Goal: Information Seeking & Learning: Learn about a topic

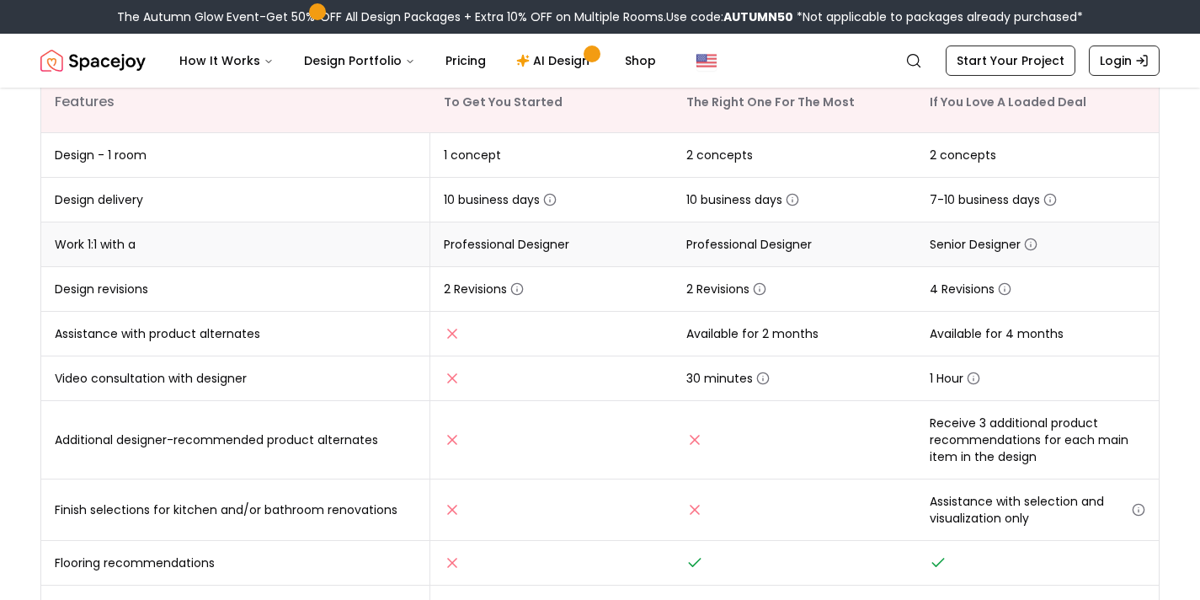
scroll to position [338, 0]
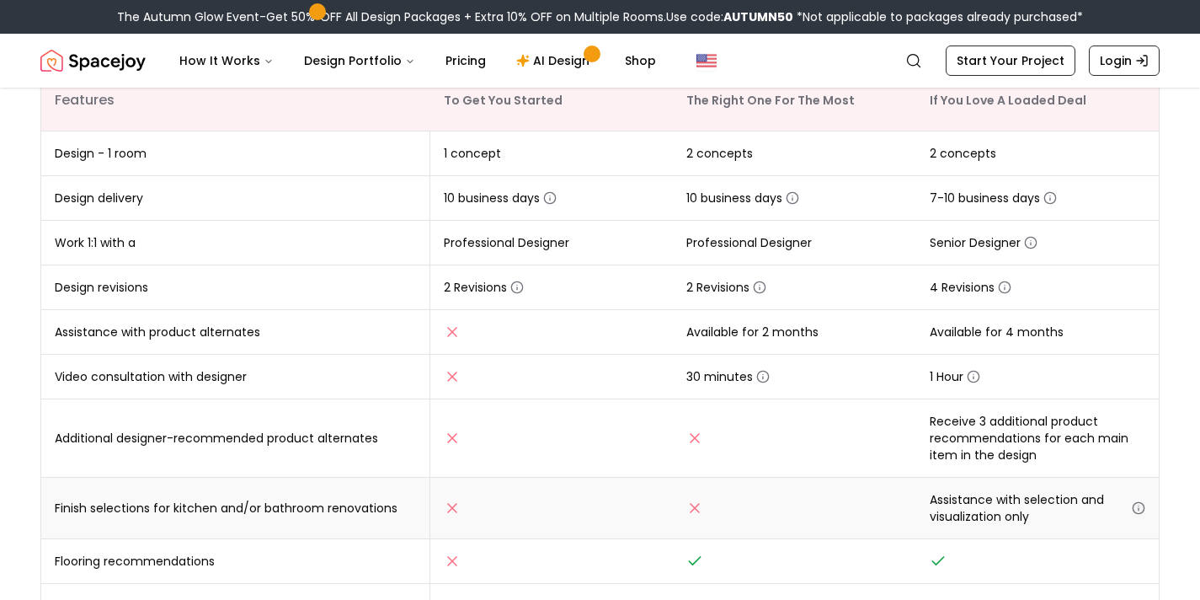
click at [1139, 503] on icon "button" at bounding box center [1138, 507] width 13 height 13
click at [1082, 496] on span "Assistance with selection and visualization only" at bounding box center [1038, 508] width 216 height 34
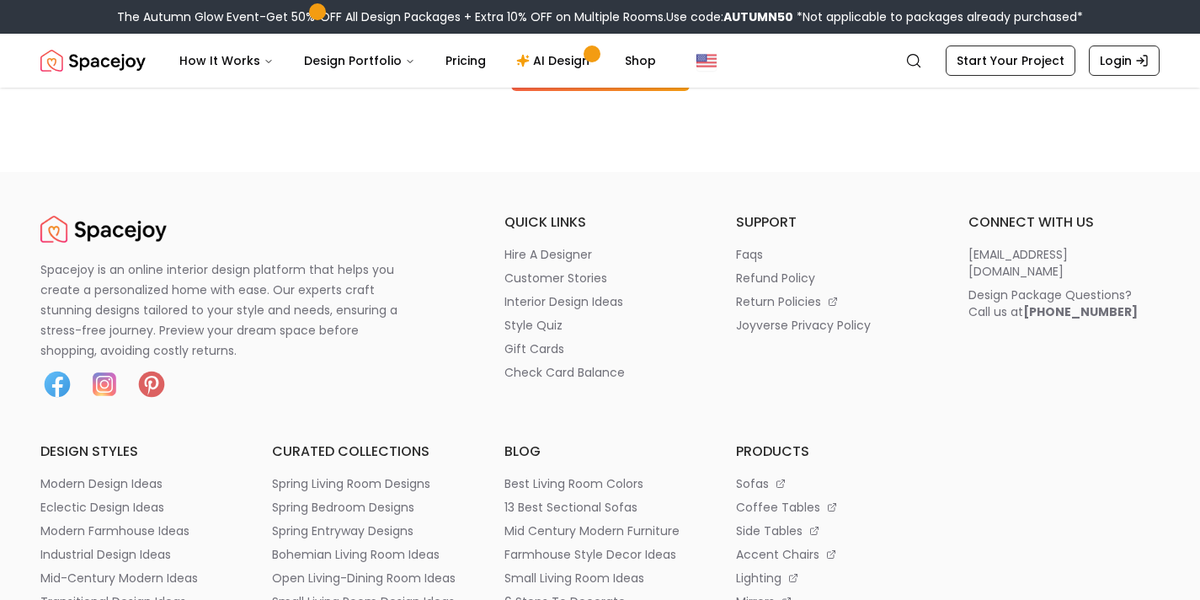
scroll to position [2142, 0]
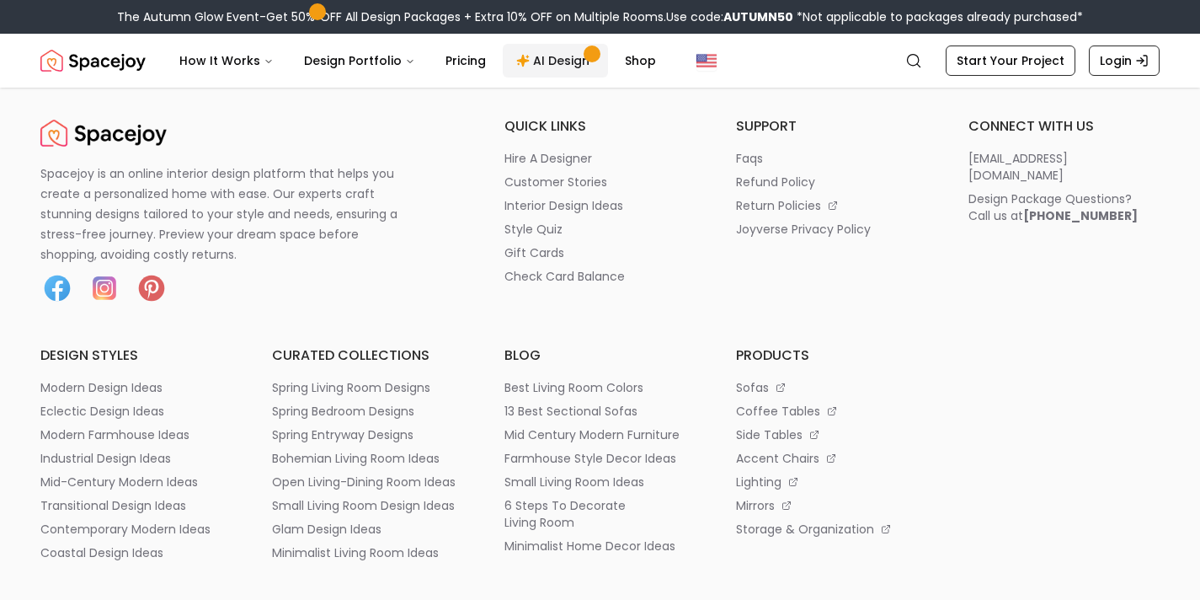
click at [560, 72] on link "AI Design" at bounding box center [555, 61] width 105 height 34
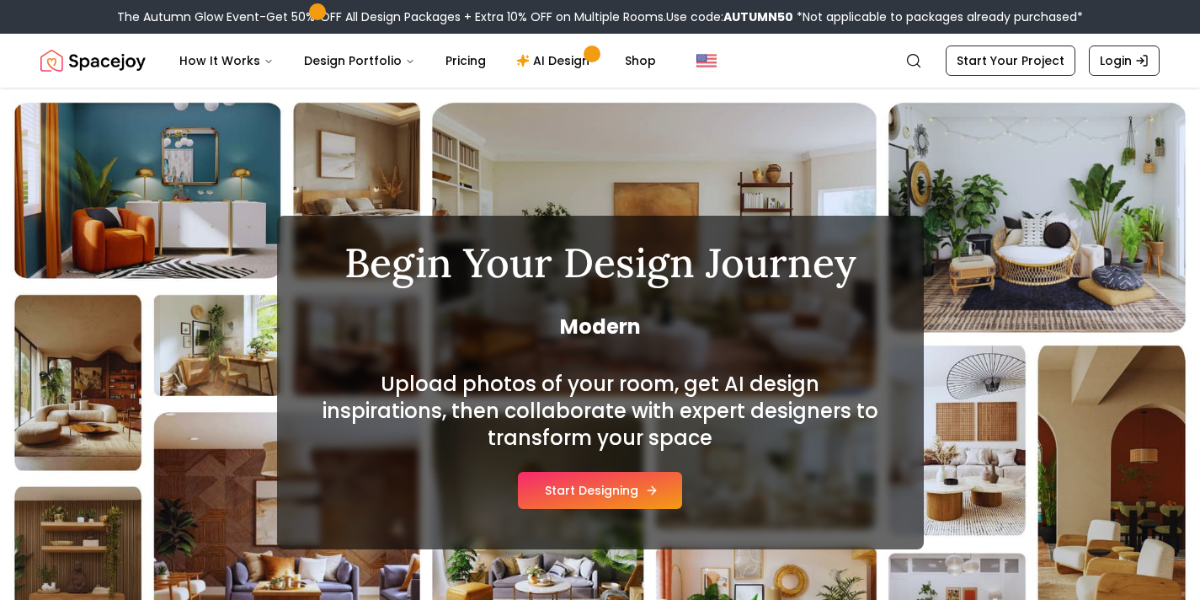
click at [607, 503] on button "Start Designing" at bounding box center [600, 490] width 164 height 37
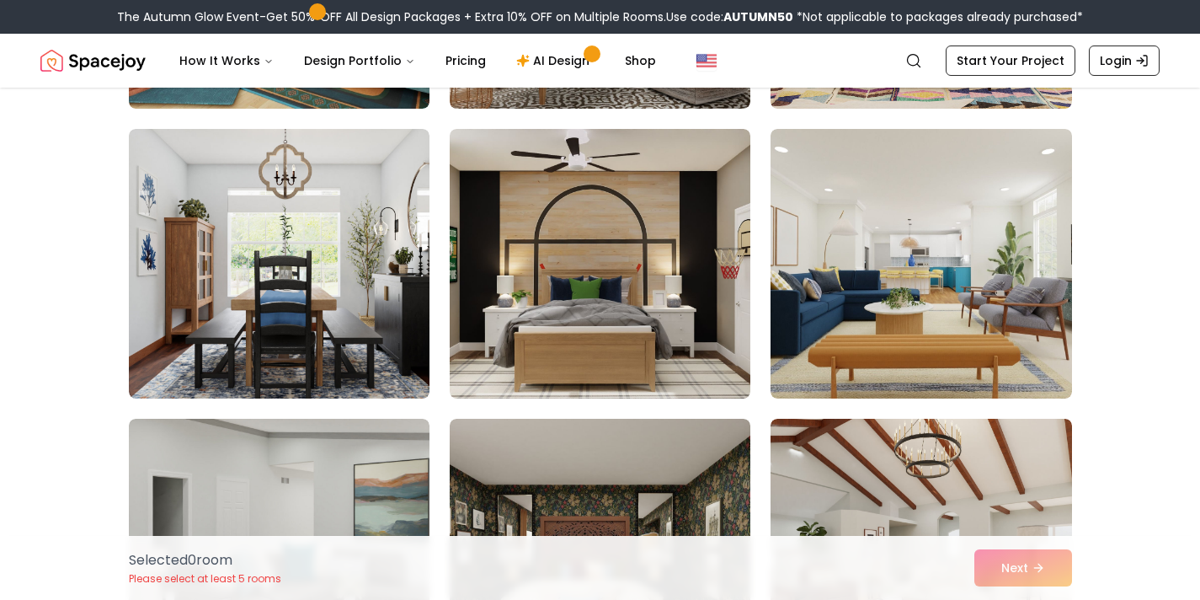
scroll to position [2519, 0]
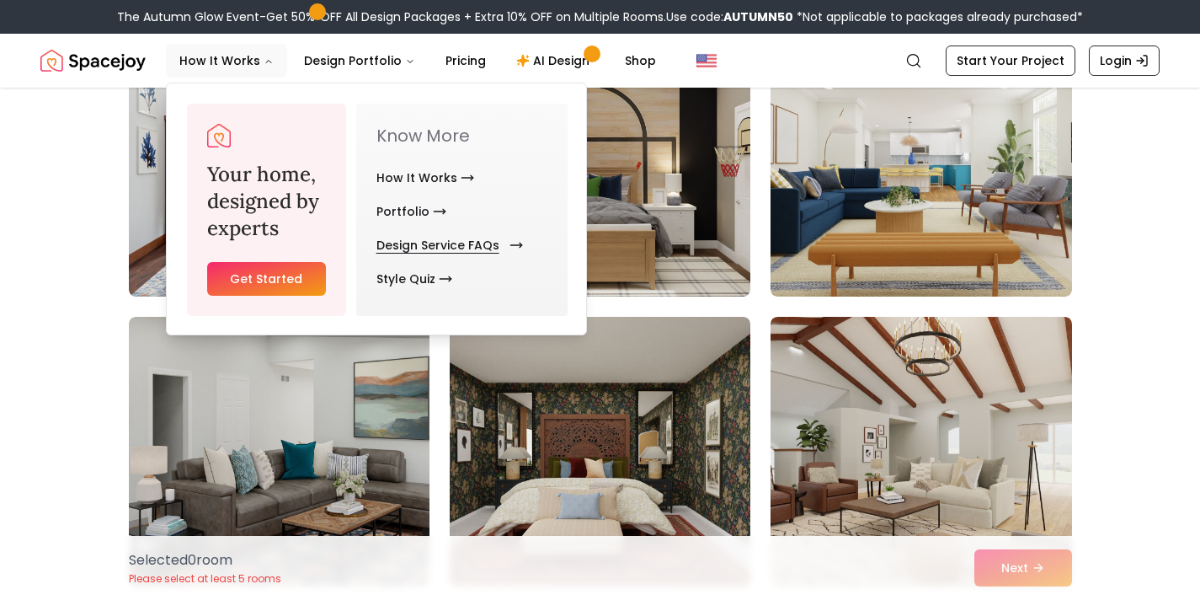
click at [425, 251] on link "Design Service FAQs" at bounding box center [446, 245] width 140 height 34
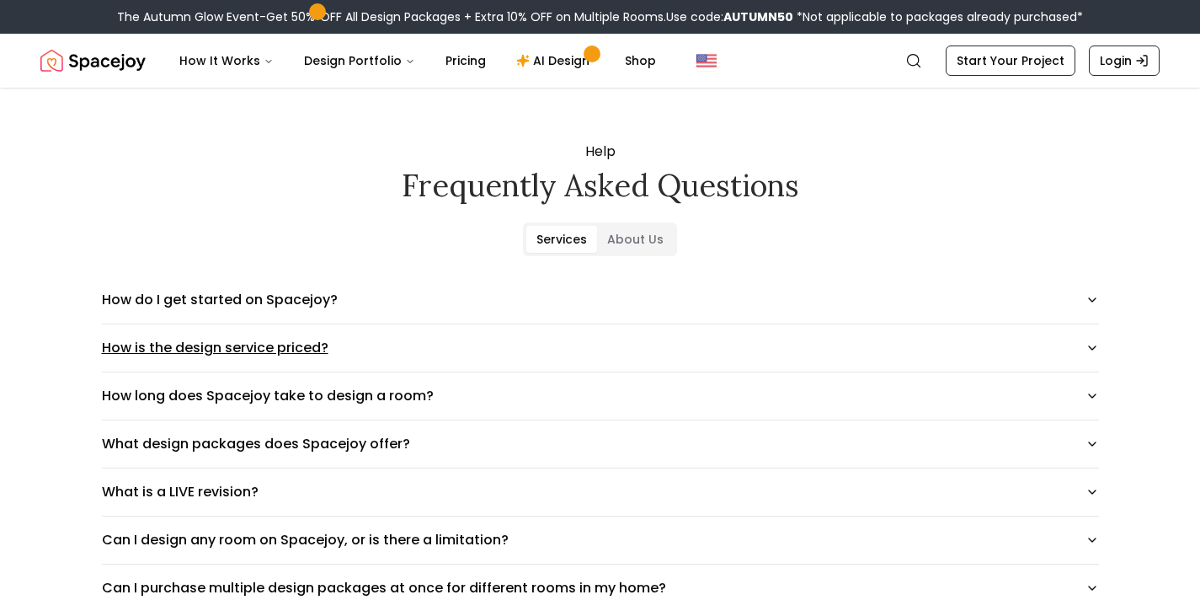
click at [393, 333] on button "How is the design service priced?" at bounding box center [600, 347] width 997 height 47
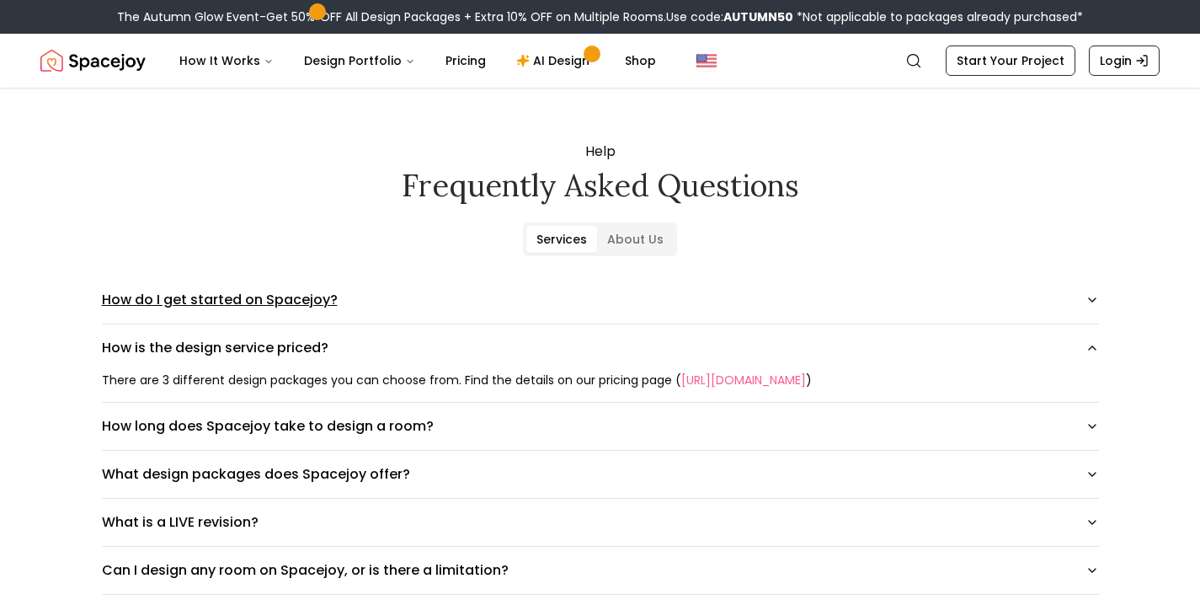
click at [409, 302] on button "How do I get started on Spacejoy?" at bounding box center [600, 299] width 997 height 47
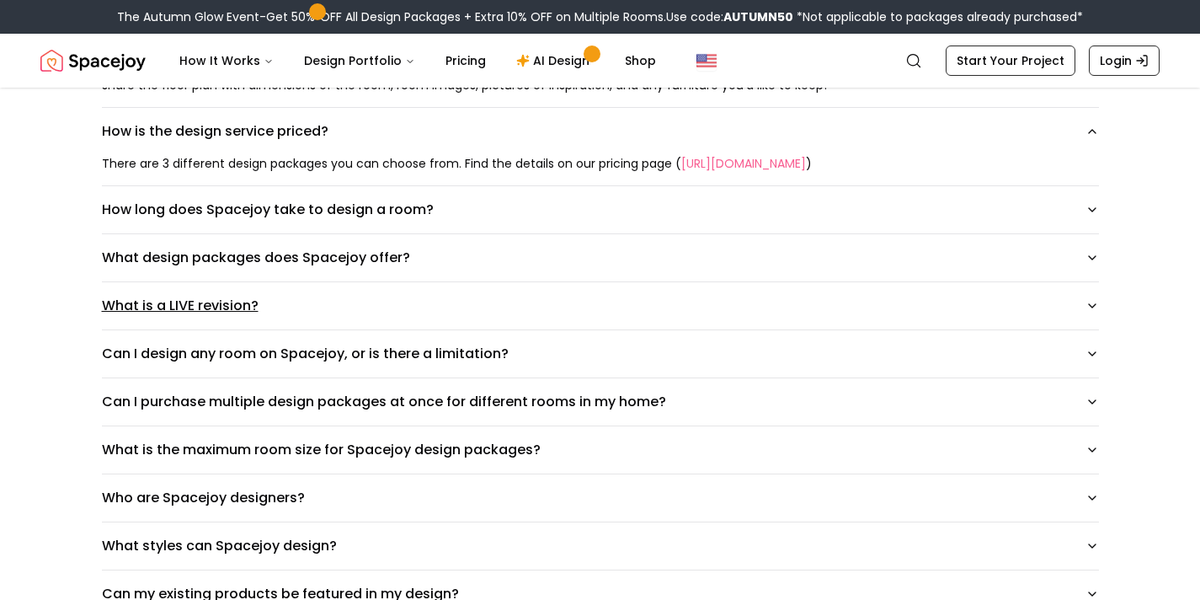
scroll to position [280, 0]
click at [293, 305] on button "What is a LIVE revision?" at bounding box center [600, 305] width 997 height 47
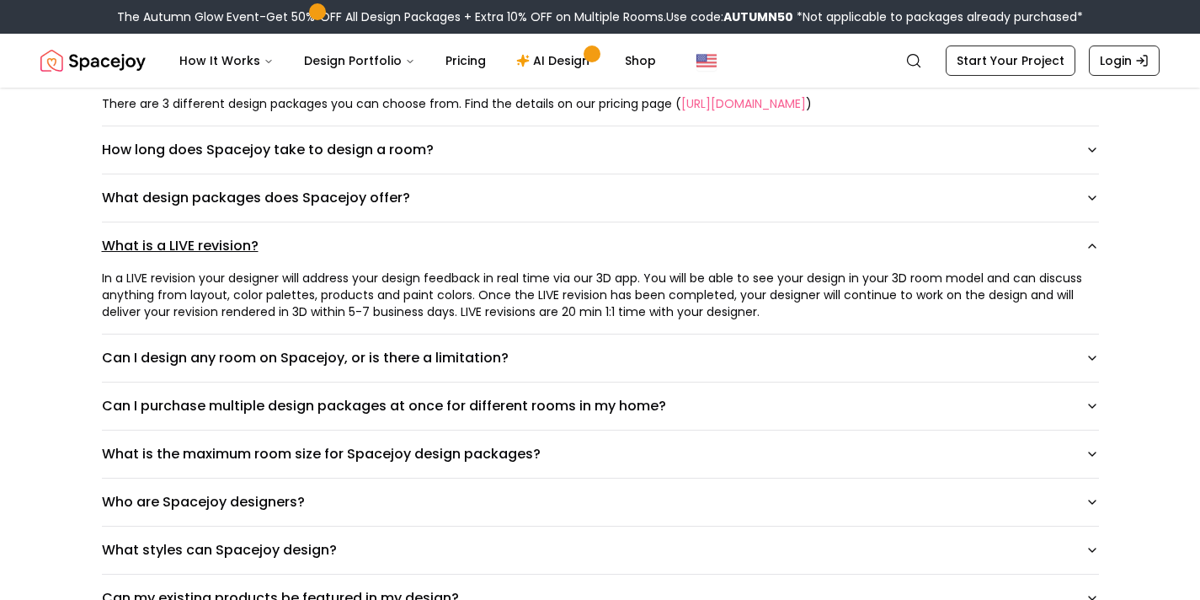
scroll to position [403, 0]
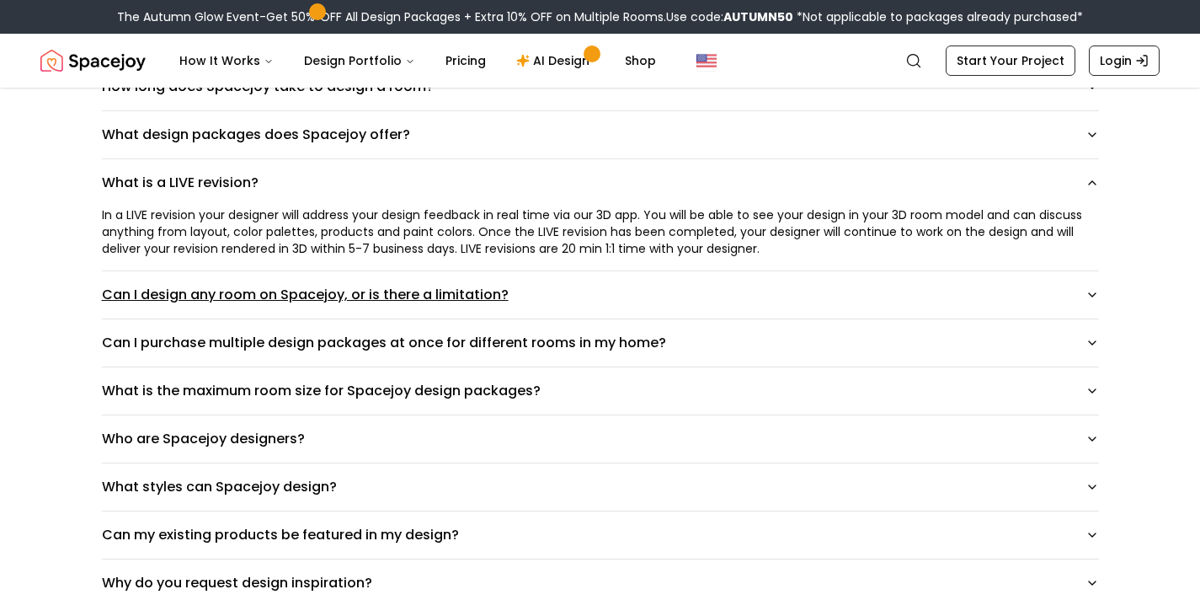
click at [574, 293] on button "Can I design any room on Spacejoy, or is there a limitation?" at bounding box center [600, 294] width 997 height 47
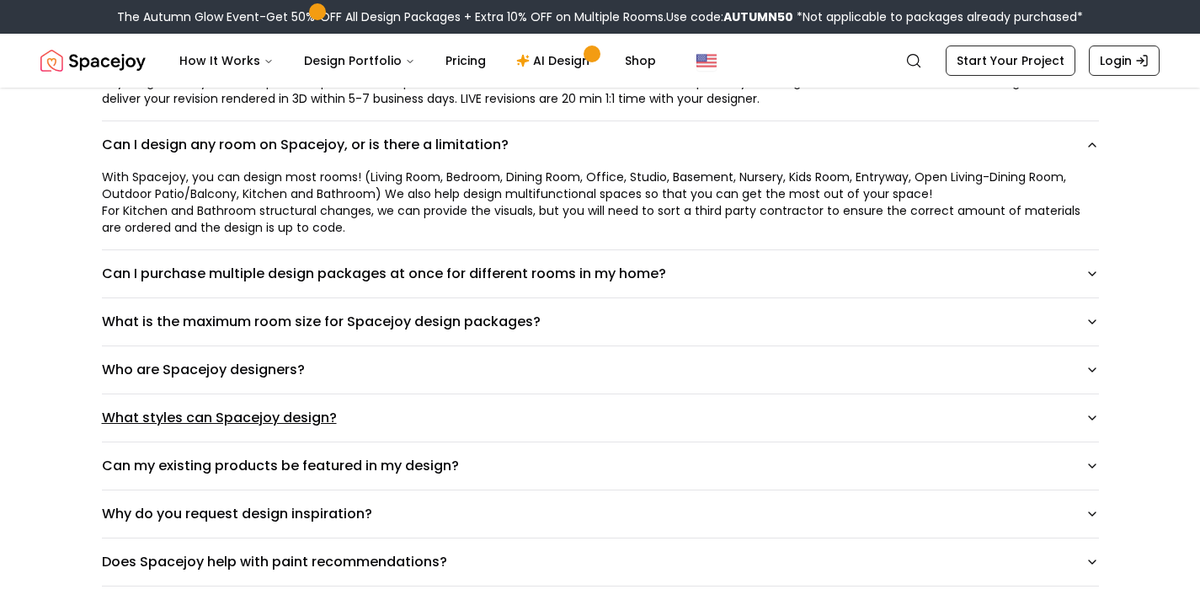
scroll to position [555, 0]
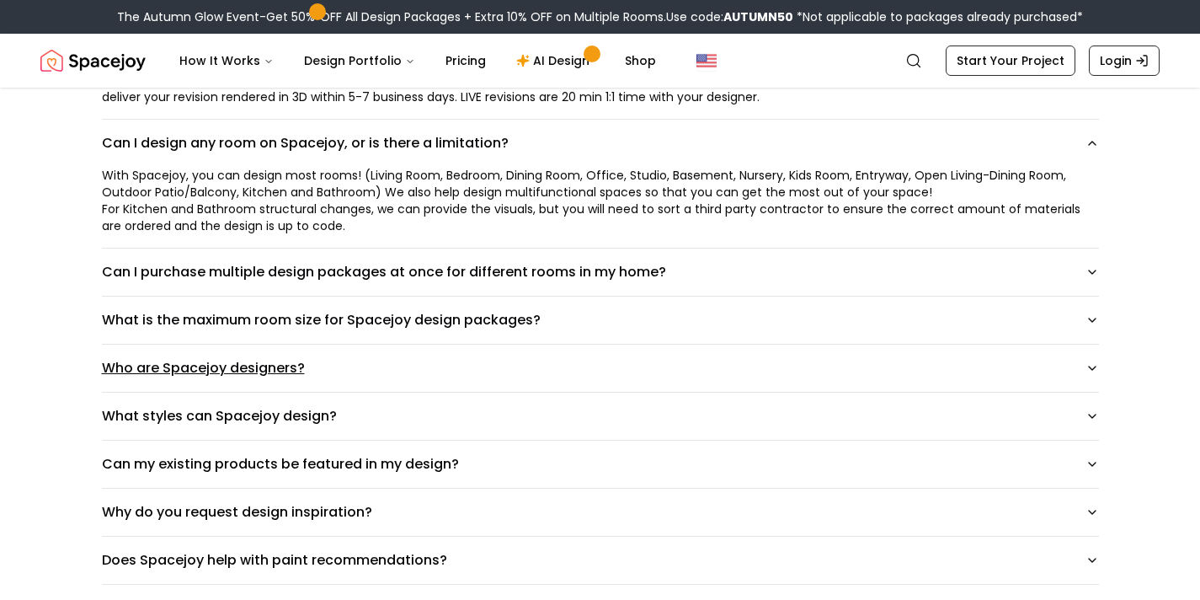
click at [520, 365] on button "Who are Spacejoy designers?" at bounding box center [600, 367] width 997 height 47
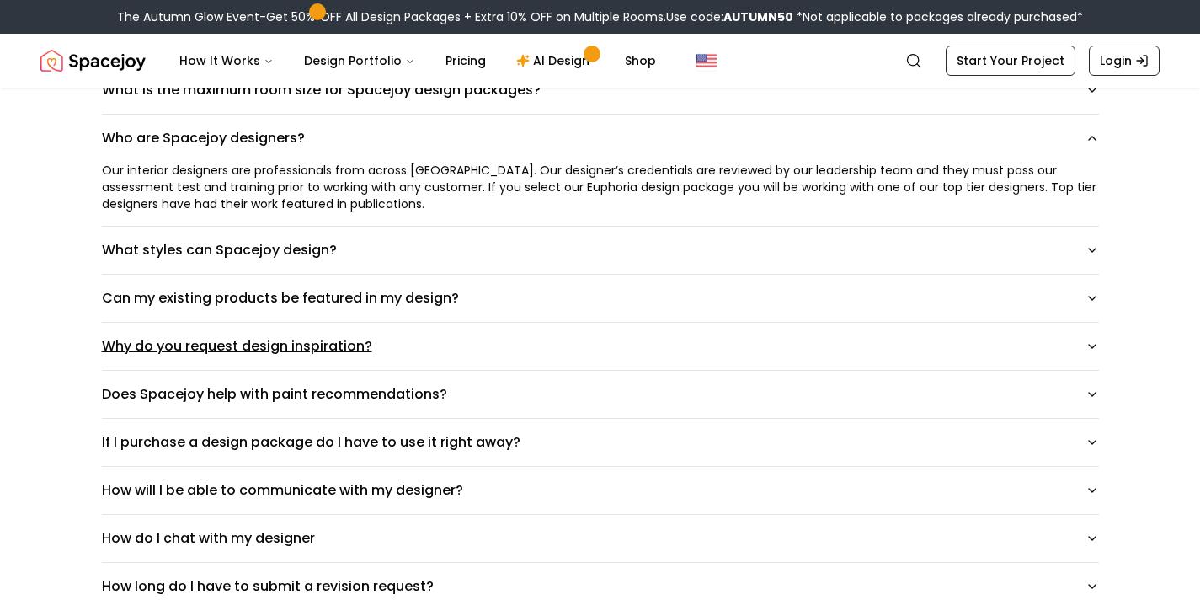
scroll to position [786, 0]
click at [615, 450] on button "If I purchase a design package do I have to use it right away?" at bounding box center [600, 441] width 997 height 47
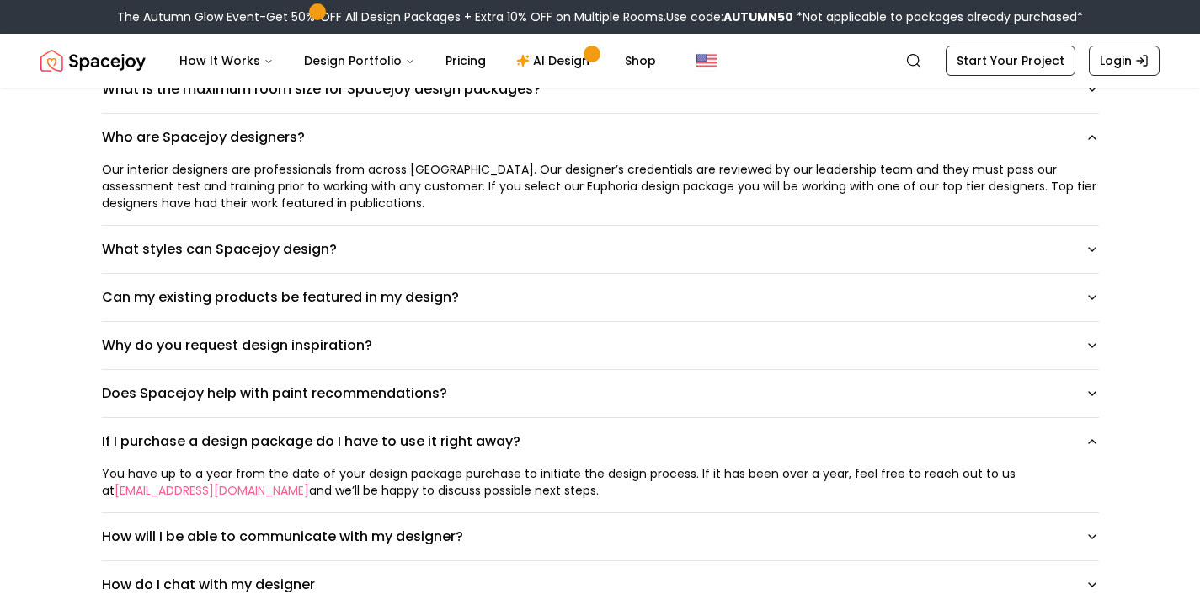
click at [623, 439] on button "If I purchase a design package do I have to use it right away?" at bounding box center [600, 441] width 997 height 47
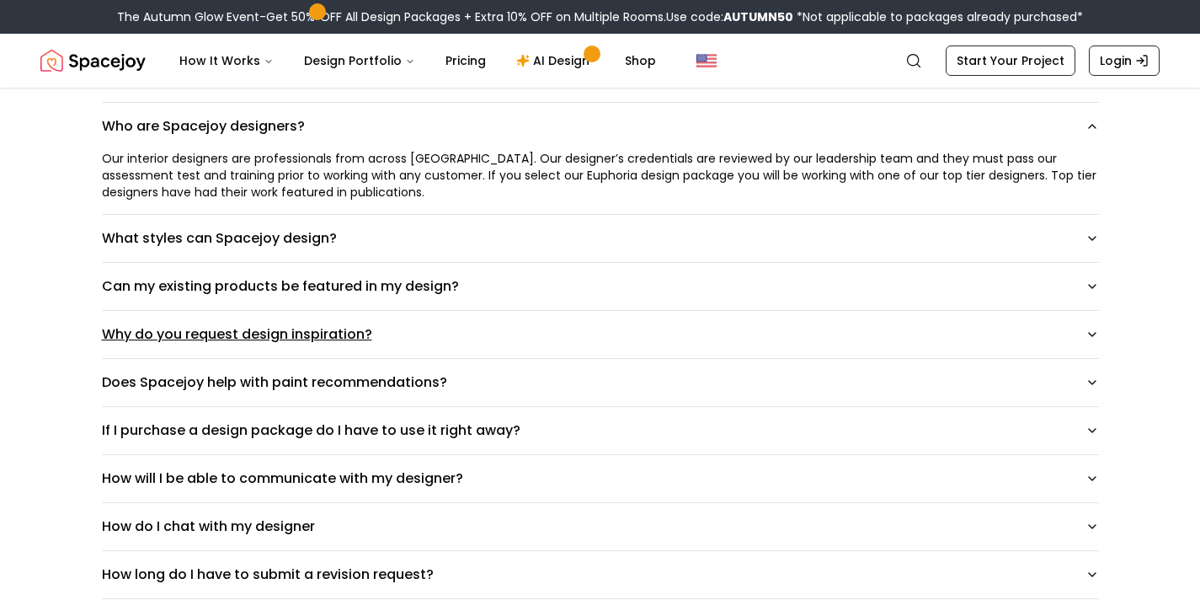
scroll to position [850, 0]
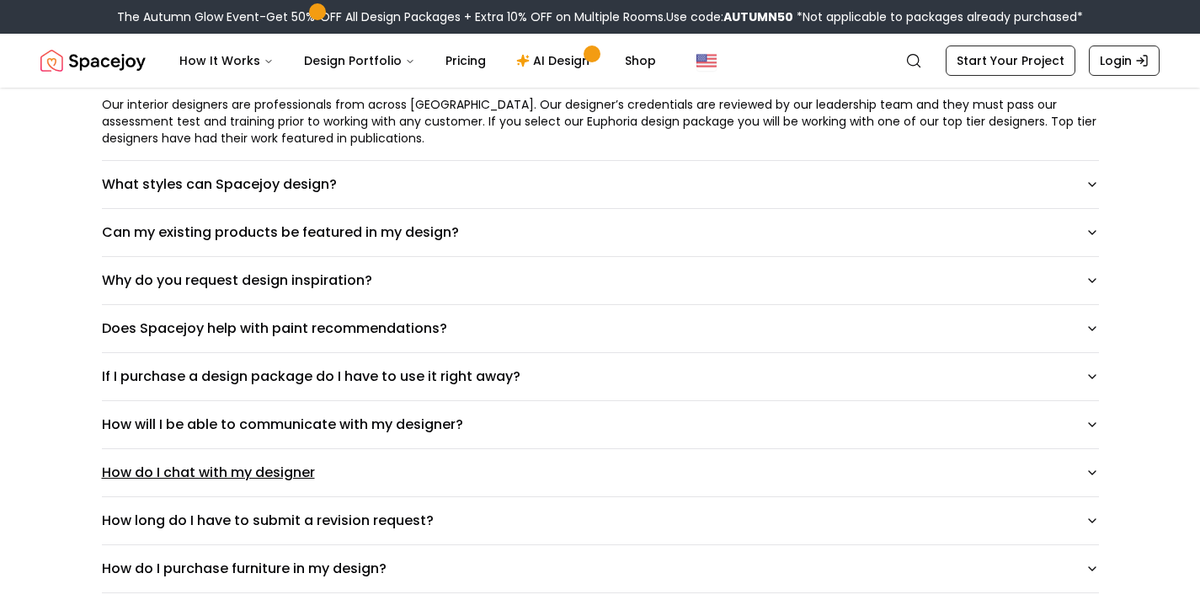
click at [339, 469] on button "How do I chat with my designer" at bounding box center [600, 472] width 997 height 47
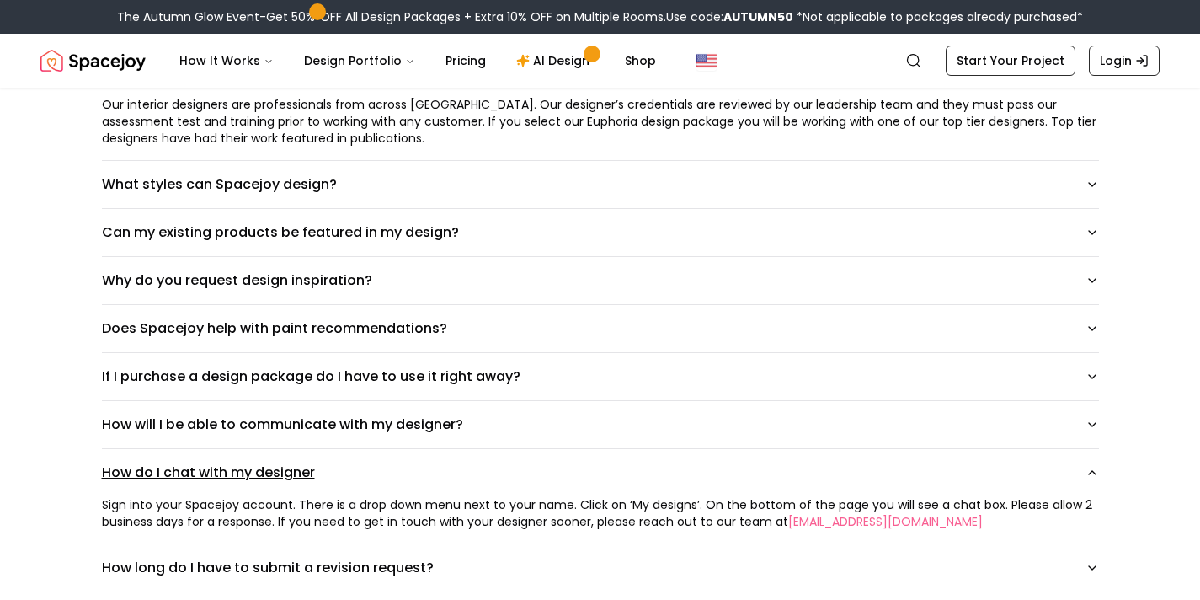
click at [620, 485] on button "How do I chat with my designer" at bounding box center [600, 472] width 997 height 47
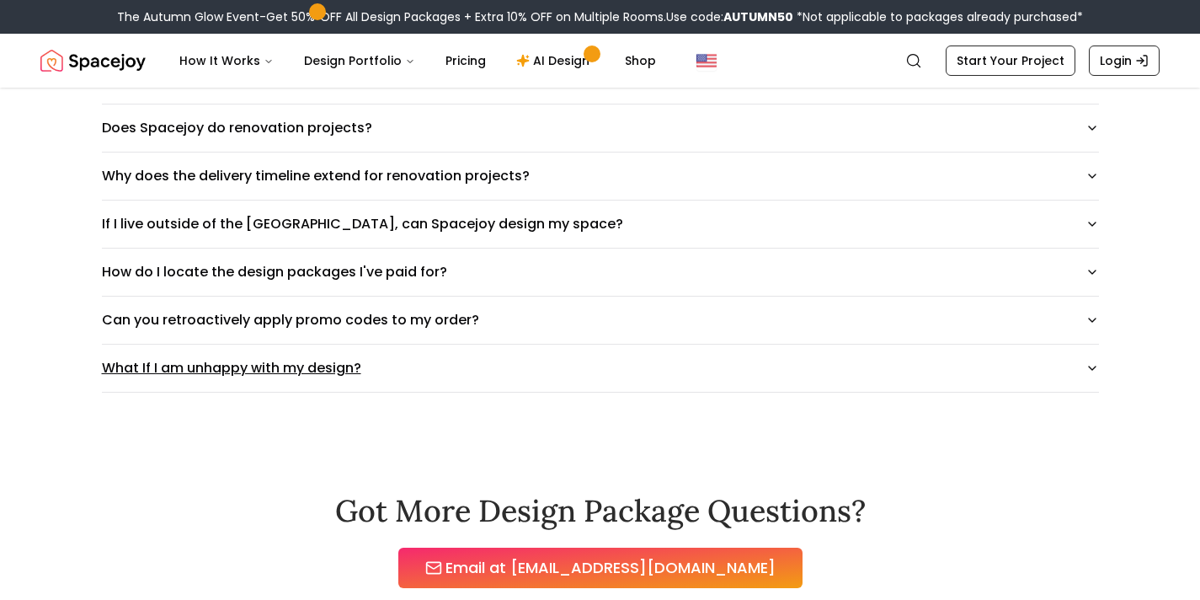
scroll to position [1511, 0]
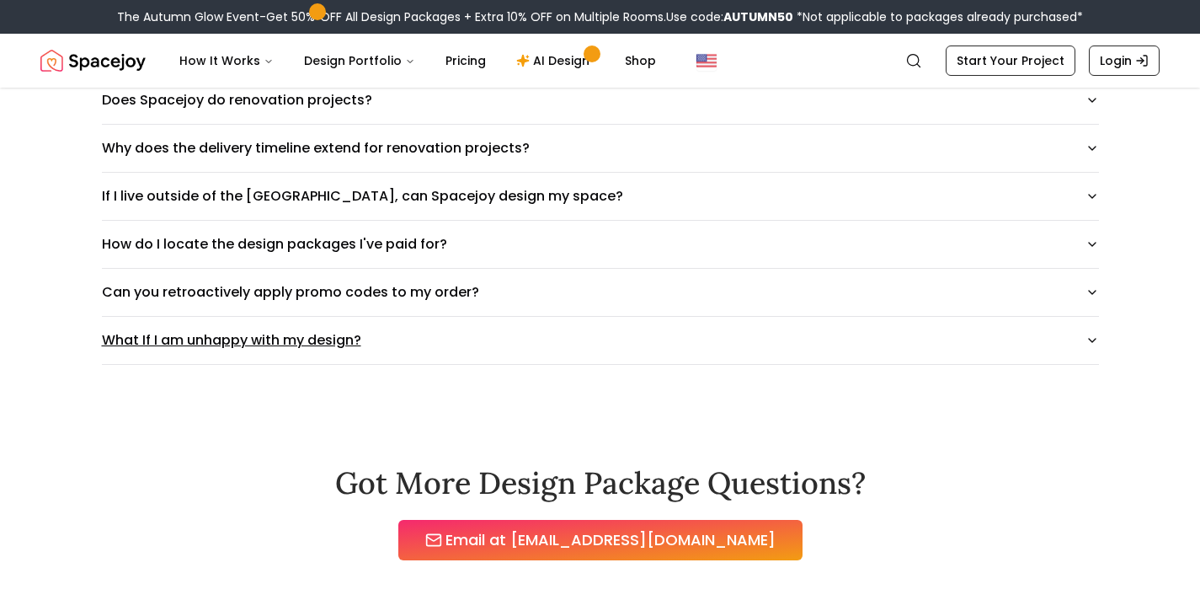
click at [519, 353] on button "What If I am unhappy with my design?" at bounding box center [600, 340] width 997 height 47
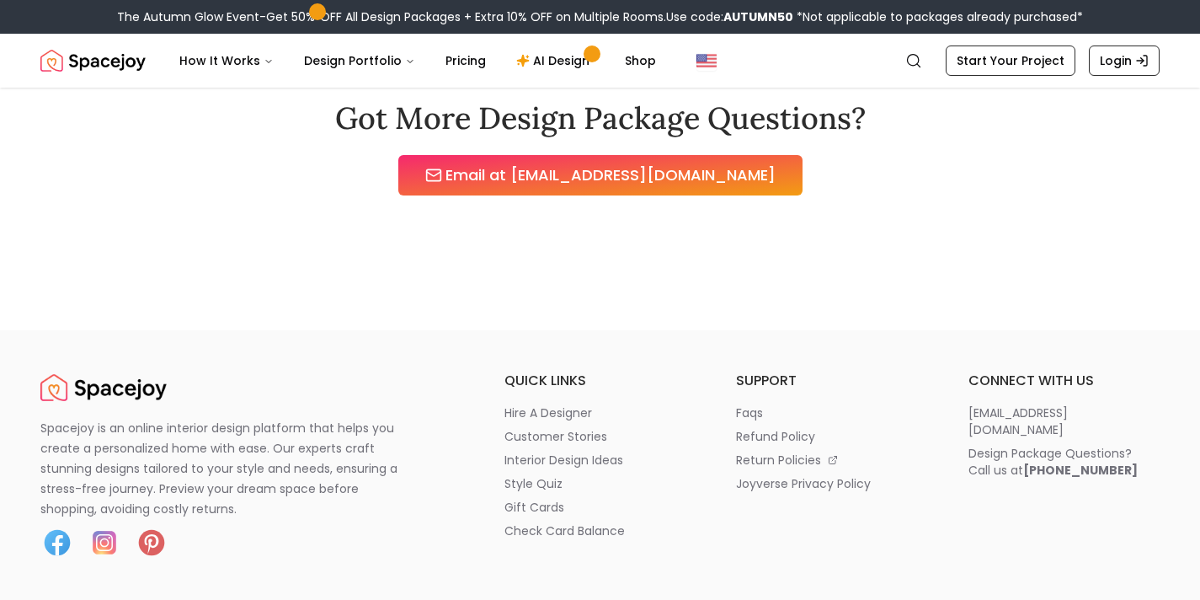
scroll to position [1925, 0]
